Goal: Information Seeking & Learning: Learn about a topic

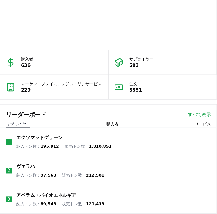
scroll to position [760, 0]
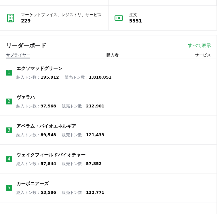
click at [46, 71] on font "エクソマッドグリーン" at bounding box center [39, 68] width 46 height 5
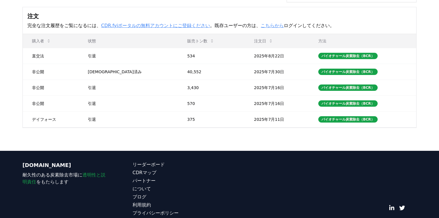
scroll to position [134, 0]
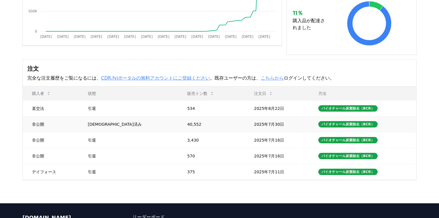
click at [107, 124] on font "契約済み" at bounding box center [115, 124] width 54 height 5
click at [217, 123] on font "バイオチャール炭素除去（BCR）" at bounding box center [348, 124] width 53 height 4
click at [217, 123] on td "バイオチャール炭素除去（BCR）" at bounding box center [362, 124] width 107 height 16
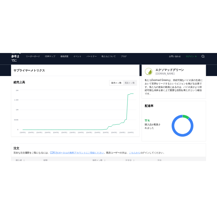
scroll to position [0, 0]
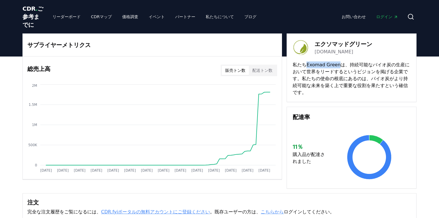
drag, startPoint x: 335, startPoint y: 73, endPoint x: 304, endPoint y: 73, distance: 30.6
click at [217, 73] on font "私たちExomad Greenは、持続可能なバイオ炭の生産において世界をリードするというビジョンを掲げる企業です。私たちの使命の根底にあるのは、バイオ炭がより…" at bounding box center [351, 78] width 117 height 33
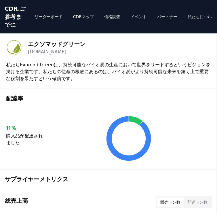
drag, startPoint x: 28, startPoint y: 51, endPoint x: 27, endPoint y: 54, distance: 2.9
click at [28, 52] on div "エクソマッドグリーン exomadgreen.com" at bounding box center [108, 47] width 205 height 16
drag, startPoint x: 26, startPoint y: 59, endPoint x: 57, endPoint y: 62, distance: 30.9
click at [57, 56] on div "エクソマッドグリーン exomadgreen.com" at bounding box center [108, 47] width 205 height 16
copy font "exomadgreen"
